Goal: Task Accomplishment & Management: Manage account settings

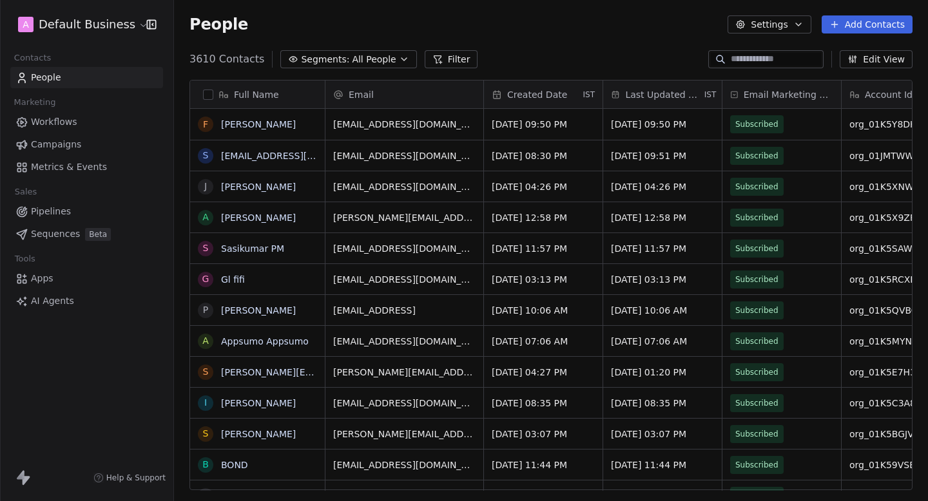
scroll to position [442, 754]
click at [122, 22] on html "A Default Business Contacts People Marketing Workflows Campaigns Metrics & Even…" at bounding box center [464, 250] width 928 height 501
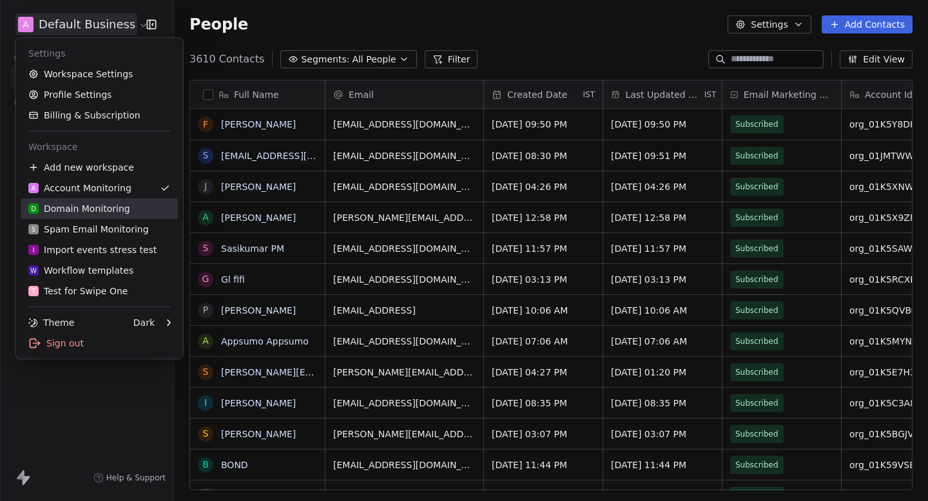
click at [95, 211] on div "D Domain Monitoring" at bounding box center [79, 208] width 102 height 13
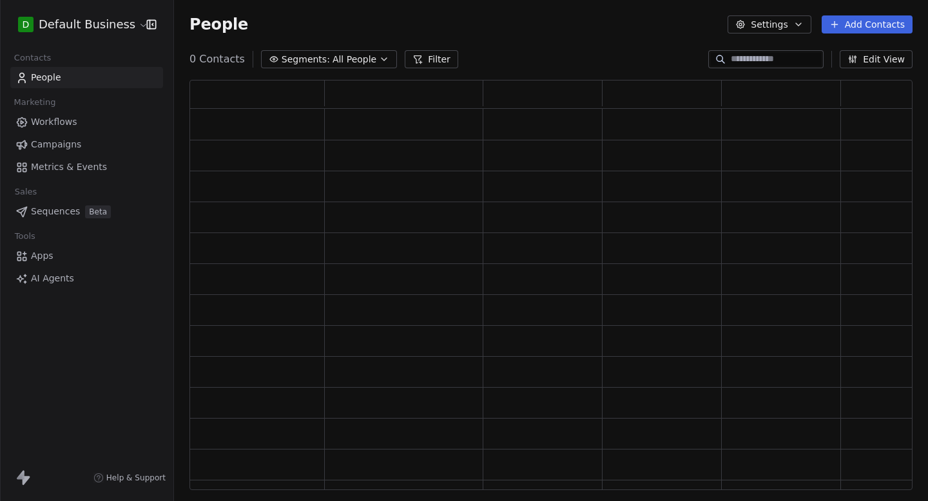
scroll to position [411, 723]
click at [759, 63] on input at bounding box center [776, 59] width 90 height 13
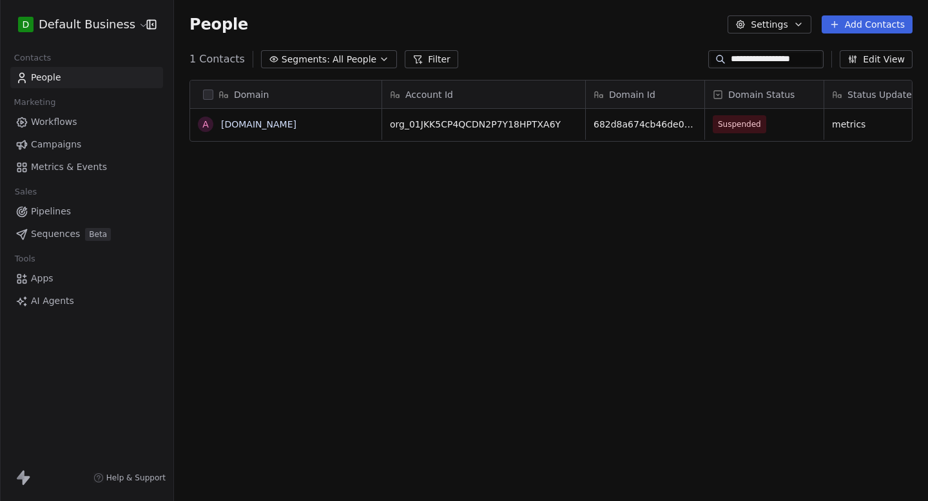
scroll to position [442, 754]
type input "**********"
click at [742, 128] on span "Suspended" at bounding box center [740, 124] width 43 height 13
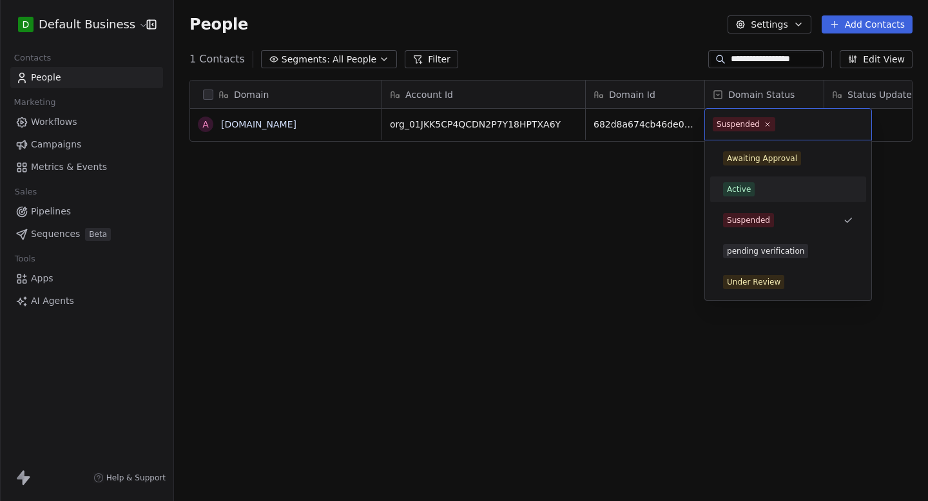
click at [747, 195] on div "Active" at bounding box center [739, 190] width 24 height 12
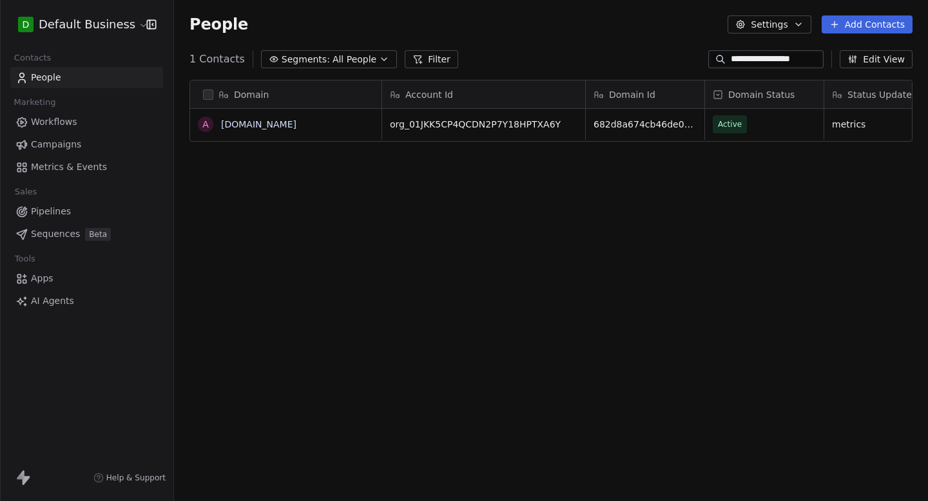
click at [639, 199] on div "Domain a [DOMAIN_NAME] Account Id Domain Id Domain Status Status Updated By Rea…" at bounding box center [551, 291] width 754 height 442
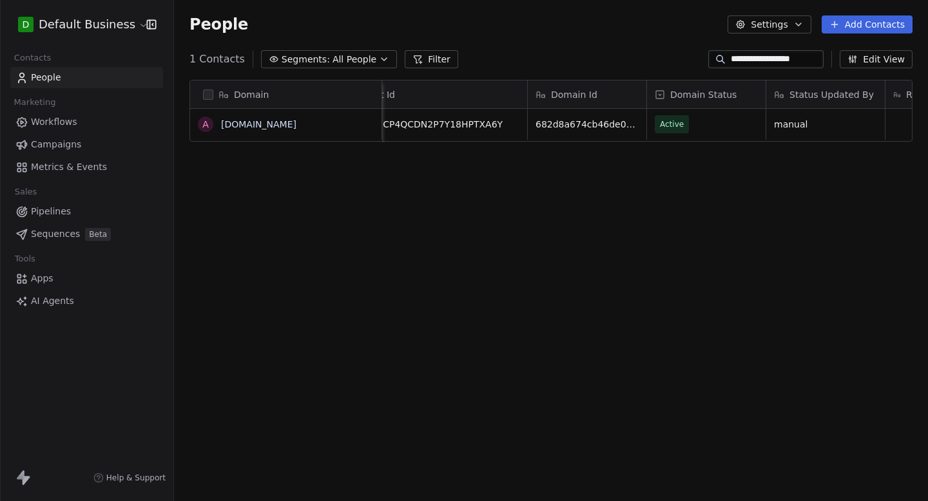
scroll to position [0, 0]
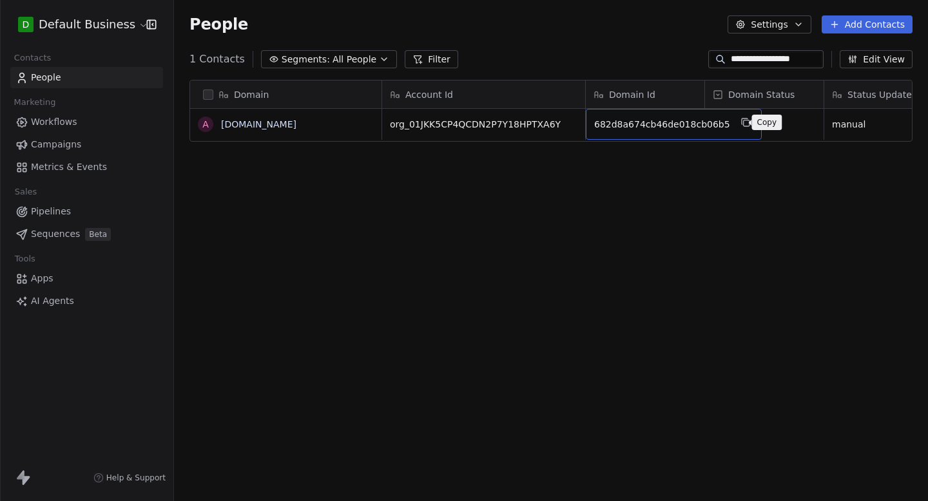
click at [741, 124] on icon "grid" at bounding box center [746, 122] width 10 height 10
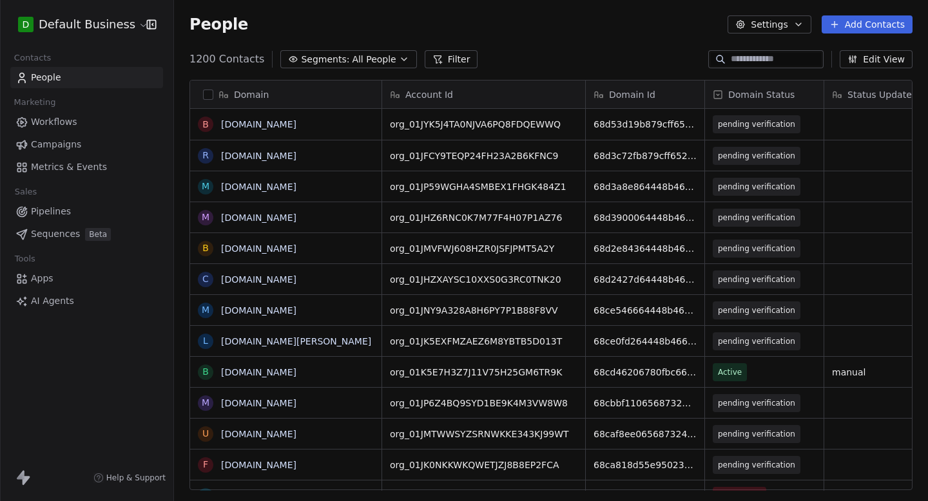
scroll to position [442, 754]
click at [761, 62] on input at bounding box center [776, 59] width 90 height 13
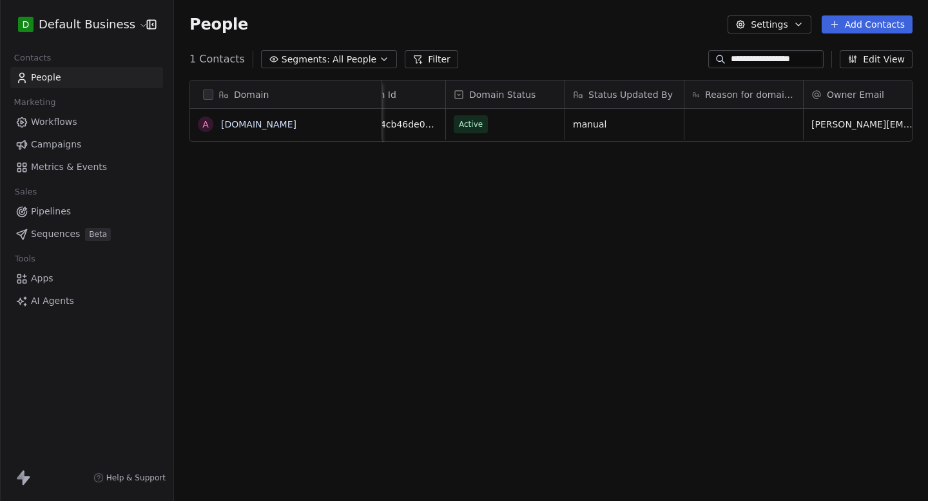
scroll to position [0, 273]
type input "**********"
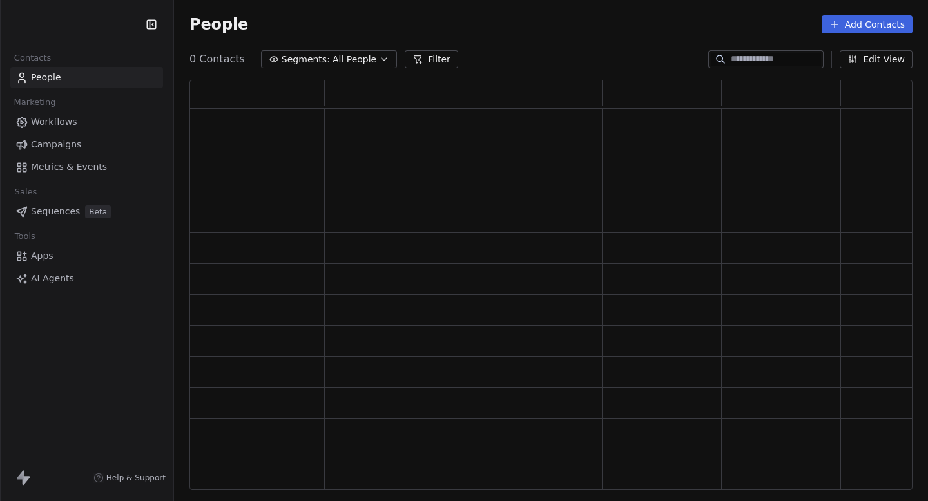
scroll to position [411, 723]
